Goal: Check status: Check status

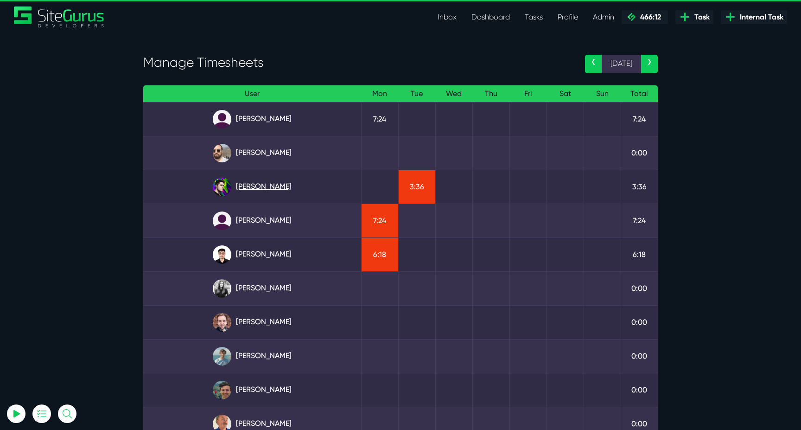
click at [281, 181] on link "Josh Carter" at bounding box center [252, 187] width 203 height 19
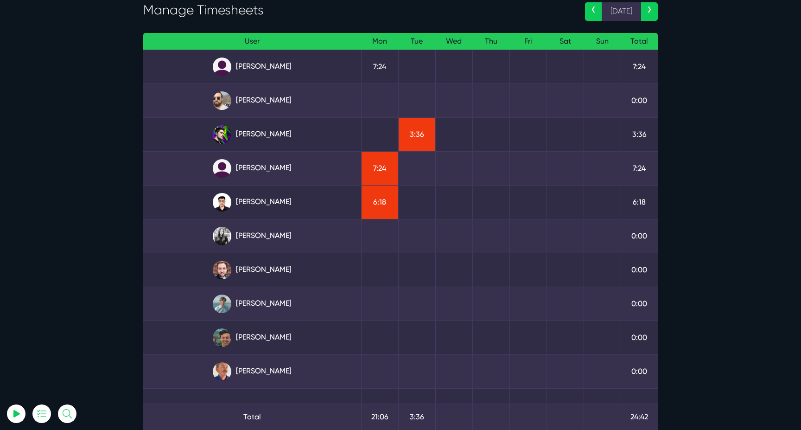
scroll to position [37, 0]
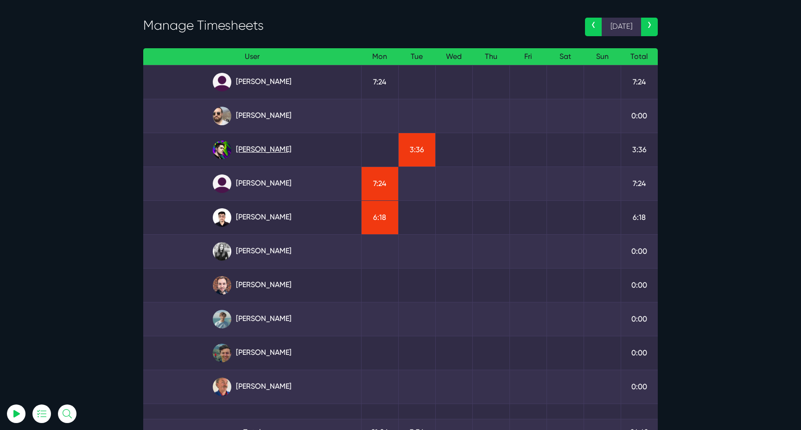
click at [272, 150] on link "Josh Carter" at bounding box center [252, 149] width 203 height 19
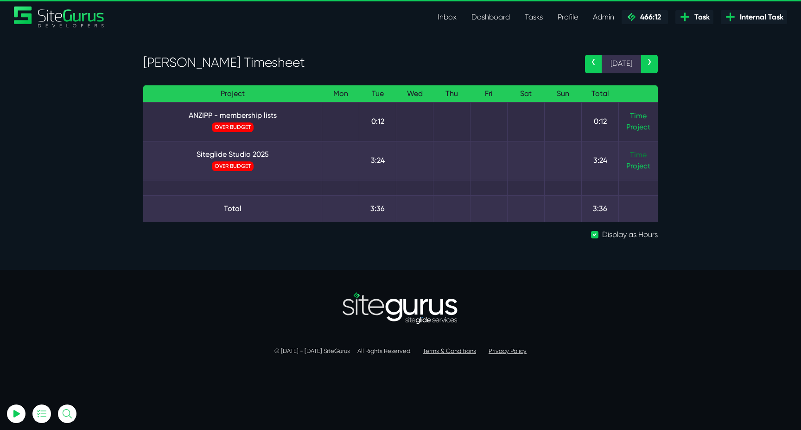
click at [635, 152] on link "Time" at bounding box center [638, 154] width 17 height 9
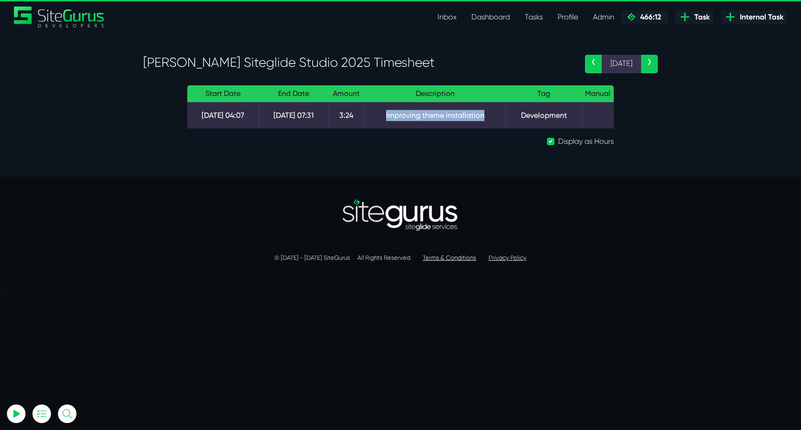
drag, startPoint x: 383, startPoint y: 114, endPoint x: 494, endPoint y: 114, distance: 110.8
click at [494, 114] on td "Improving theme installation" at bounding box center [435, 115] width 141 height 26
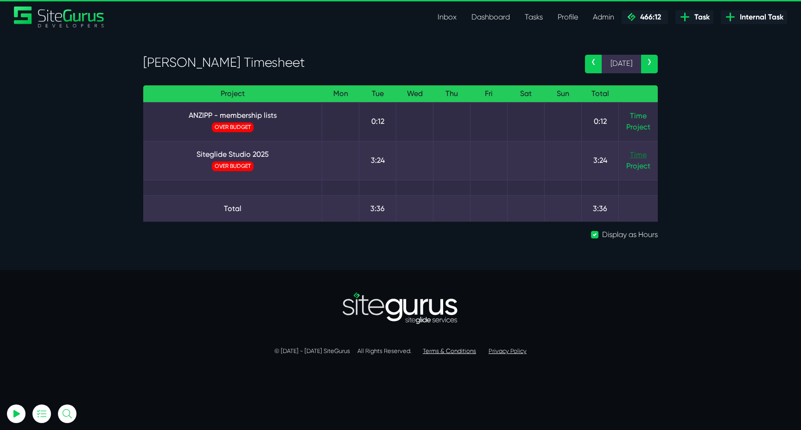
click at [635, 152] on link "Time" at bounding box center [638, 154] width 17 height 9
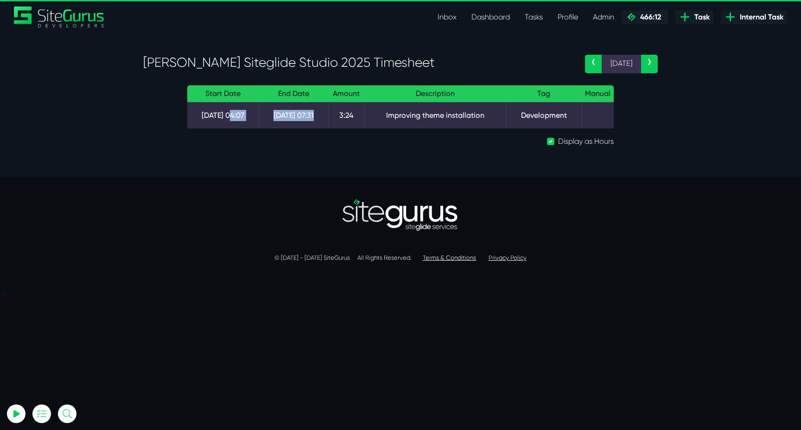
drag, startPoint x: 230, startPoint y: 118, endPoint x: 320, endPoint y: 122, distance: 90.0
click at [320, 122] on tr "19 Aug 04:07 19 Aug 07:31 3:24 Improving theme installation Development" at bounding box center [400, 115] width 427 height 26
click at [320, 122] on td "19 Aug 07:31" at bounding box center [293, 115] width 69 height 26
